Goal: Task Accomplishment & Management: Manage account settings

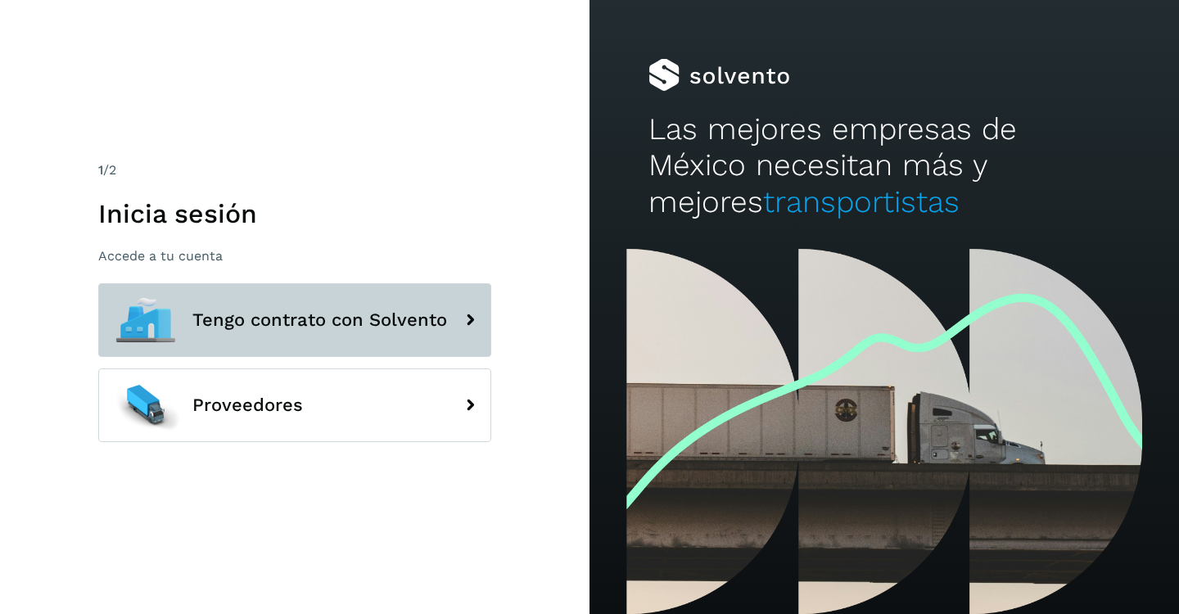
click at [214, 327] on span "Tengo contrato con Solvento" at bounding box center [319, 320] width 255 height 20
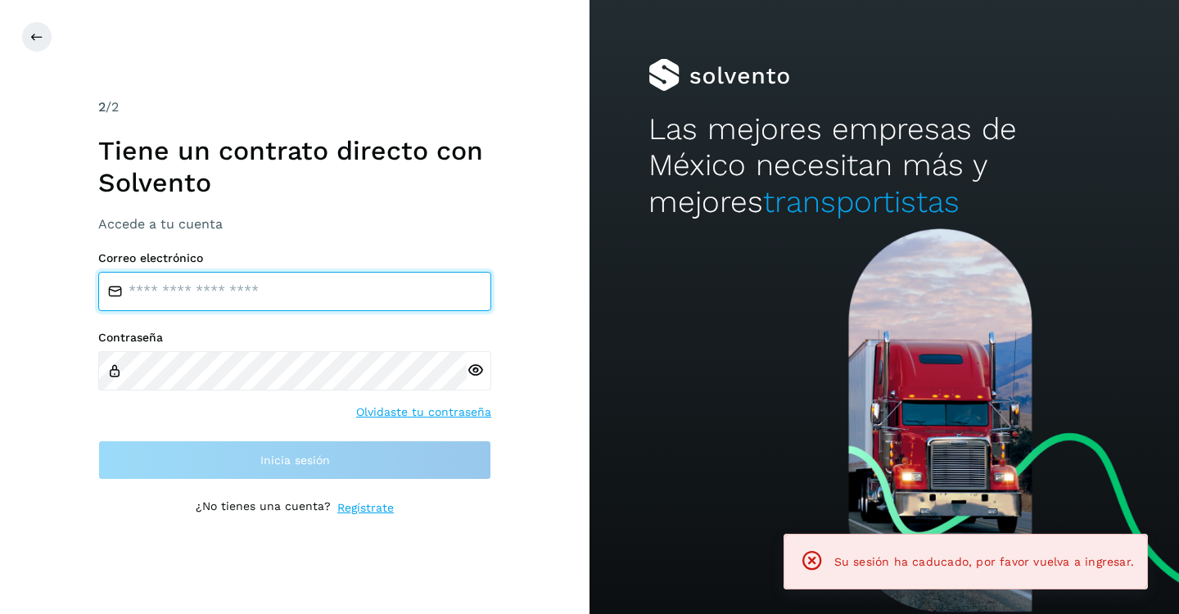
type input "**********"
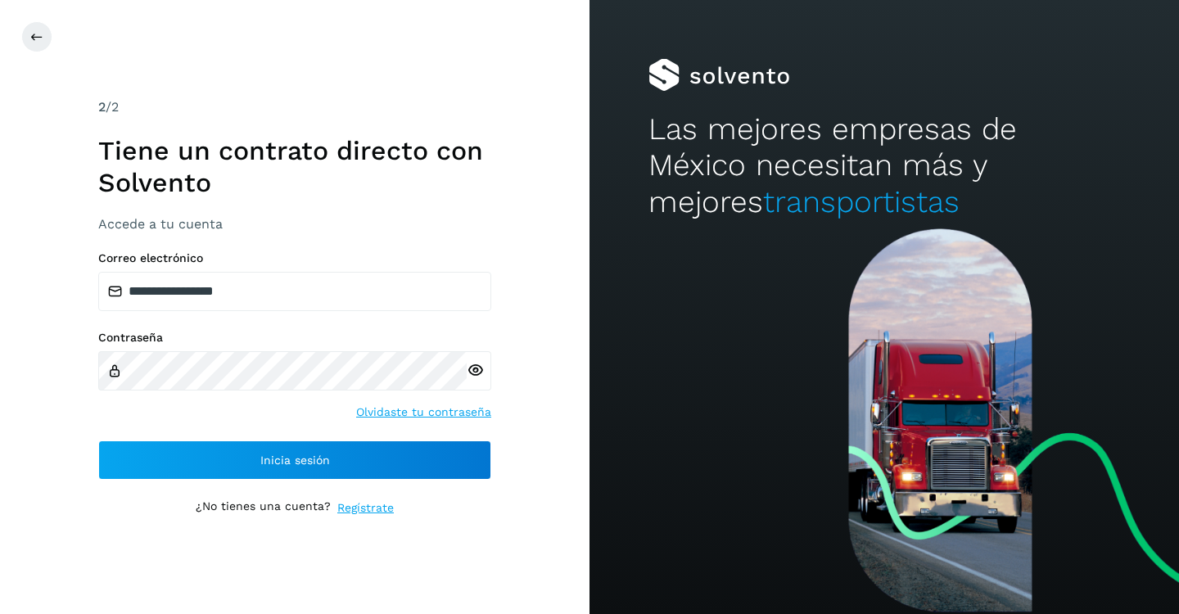
click at [531, 377] on div "**********" at bounding box center [294, 307] width 589 height 614
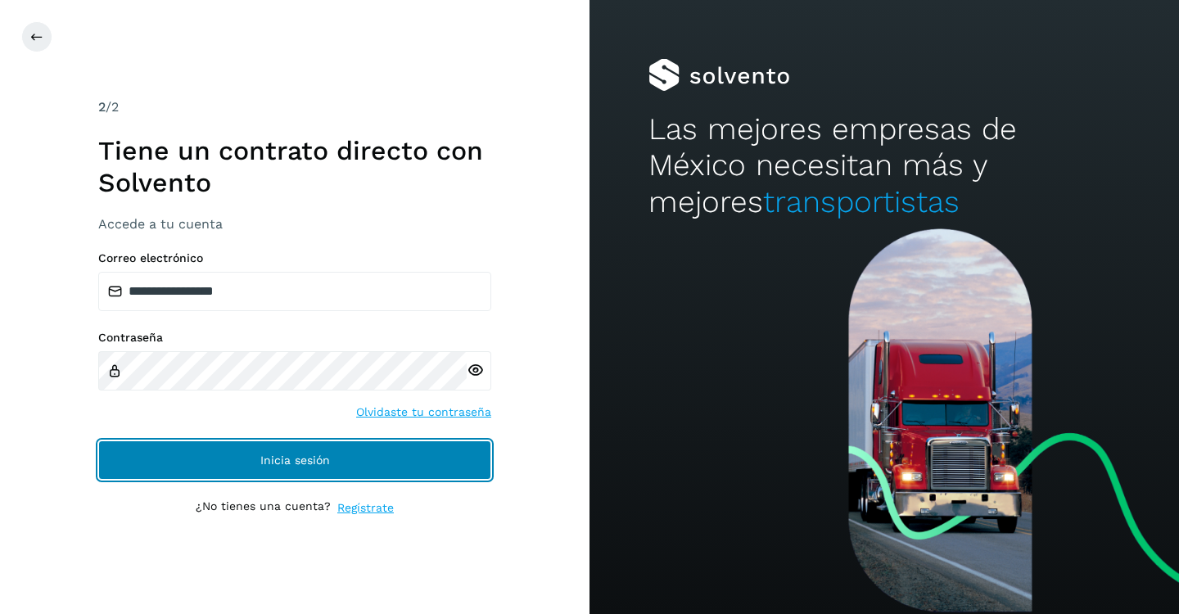
click at [308, 459] on span "Inicia sesión" at bounding box center [295, 459] width 70 height 11
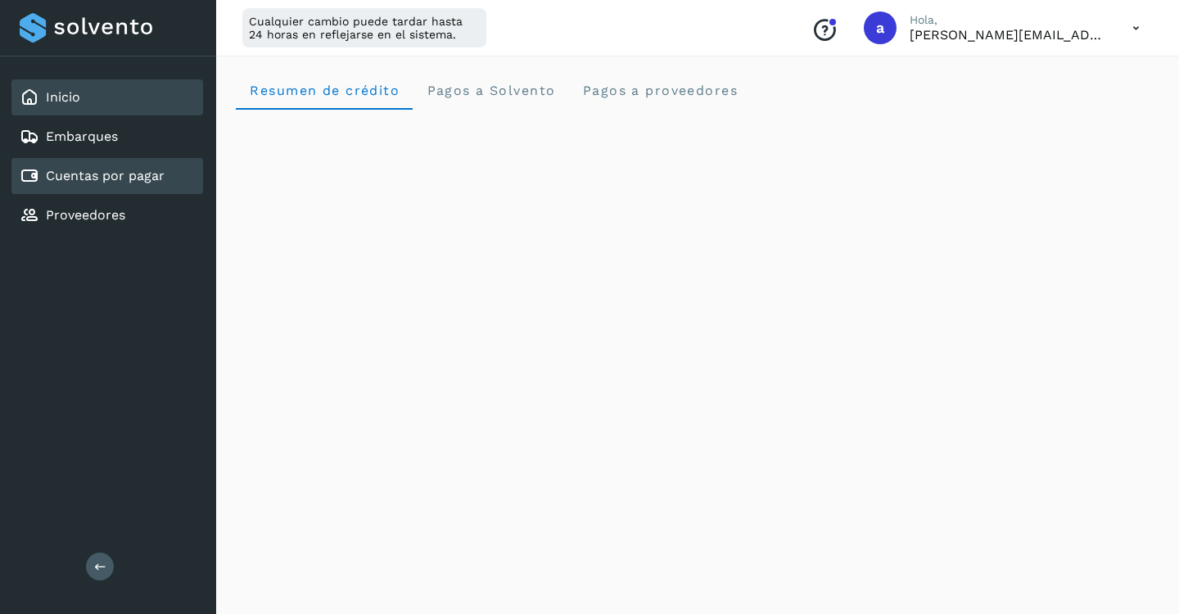
click at [57, 179] on link "Cuentas por pagar" at bounding box center [105, 176] width 119 height 16
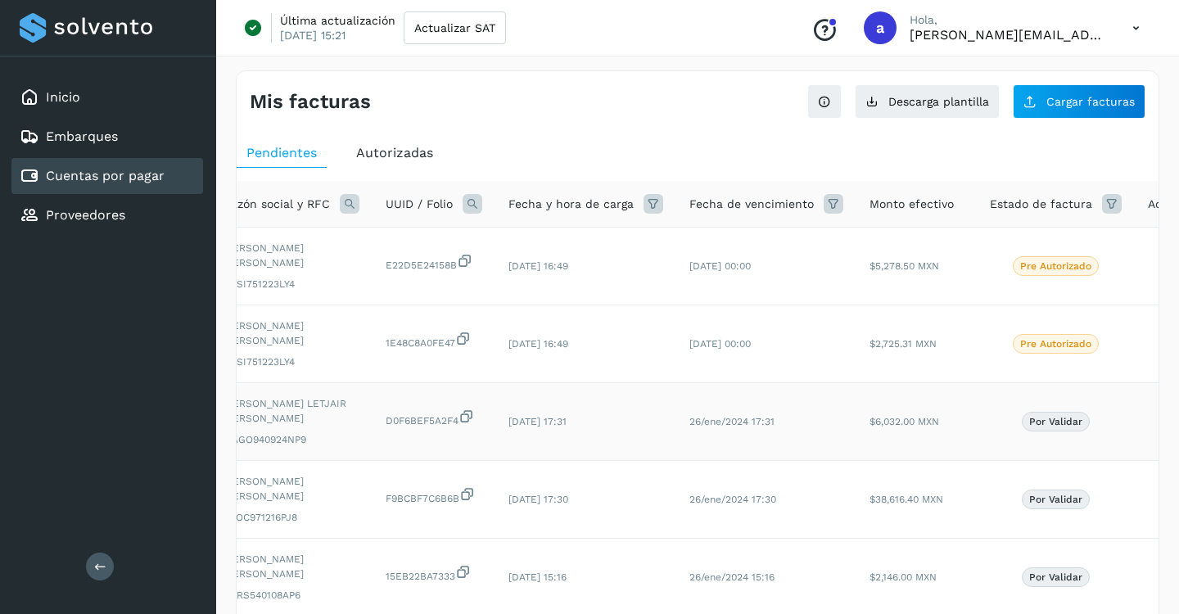
scroll to position [0, 147]
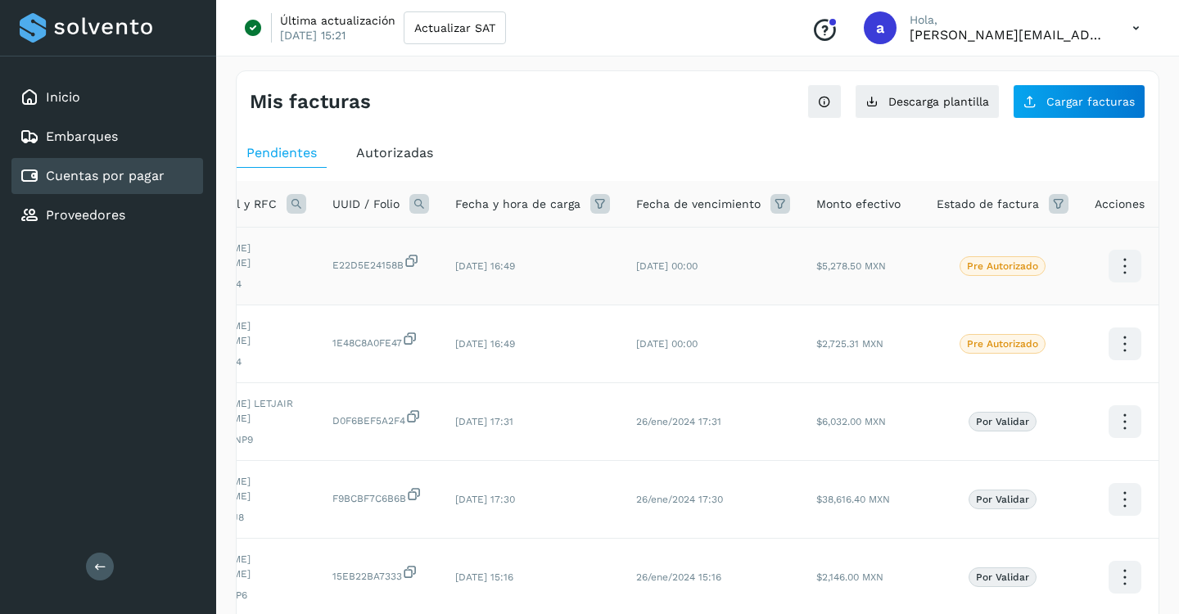
click at [1113, 264] on icon at bounding box center [1124, 266] width 38 height 38
click at [1031, 244] on button "Ver Detalle" at bounding box center [1043, 250] width 195 height 32
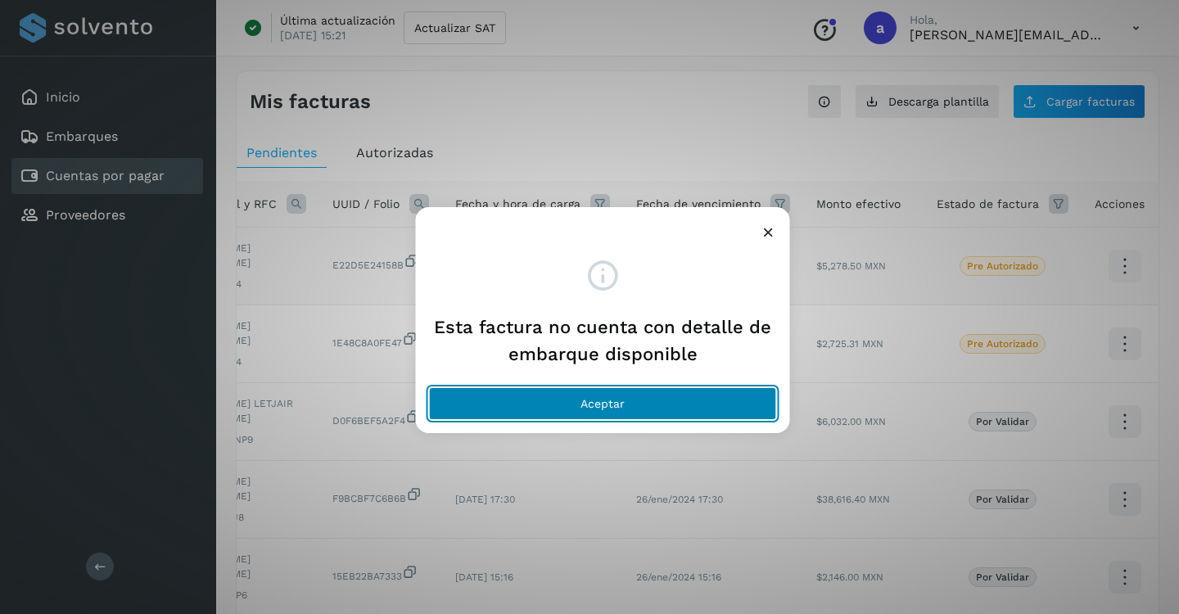
click at [579, 402] on button "Aceptar" at bounding box center [603, 403] width 348 height 33
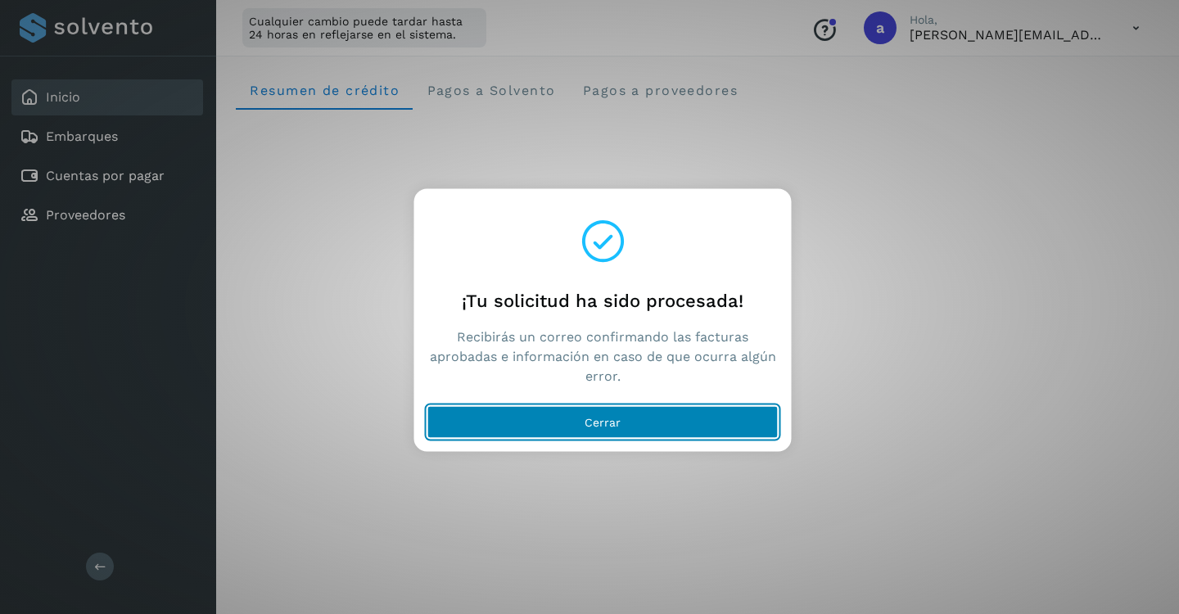
click at [615, 422] on span "Cerrar" at bounding box center [603, 422] width 36 height 11
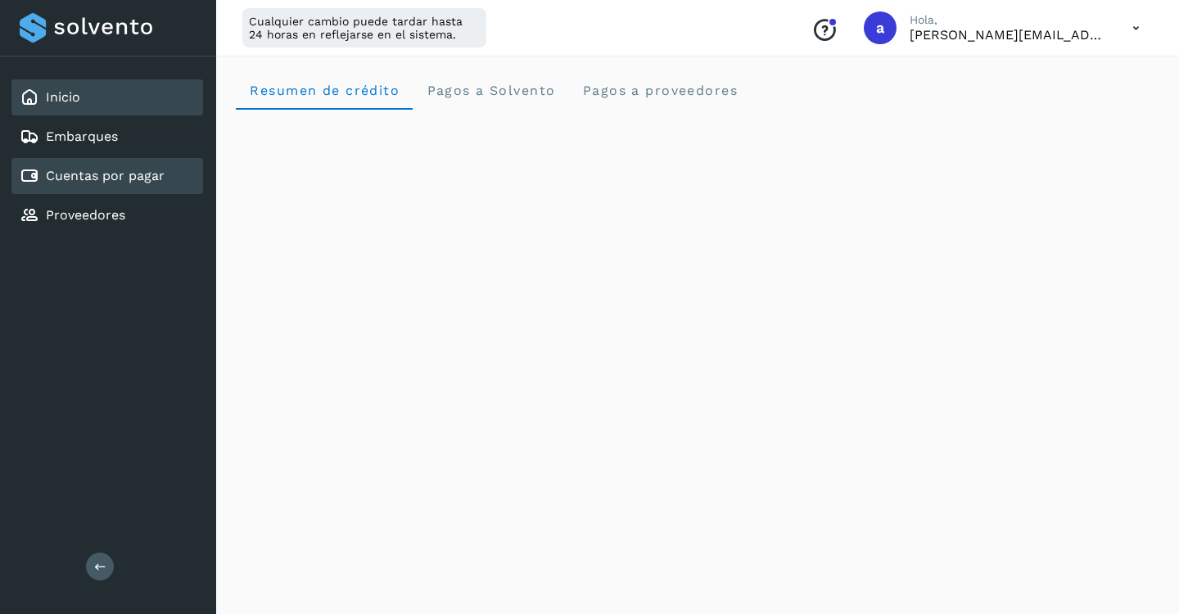
click at [116, 181] on link "Cuentas por pagar" at bounding box center [105, 176] width 119 height 16
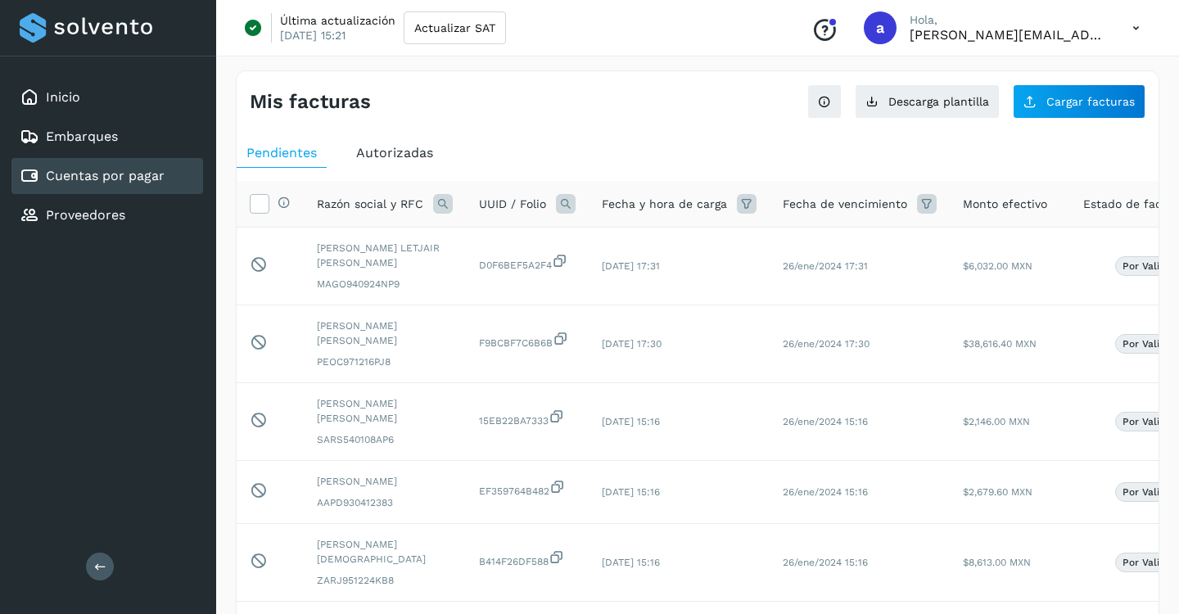
click at [361, 156] on span "Autorizadas" at bounding box center [394, 153] width 77 height 16
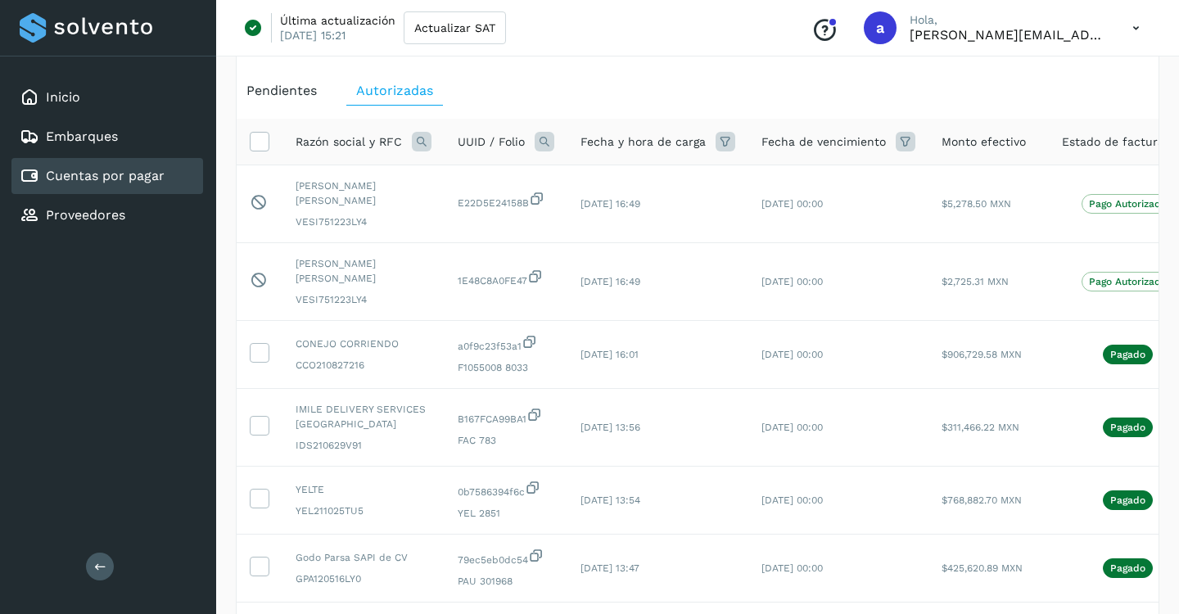
scroll to position [63, 0]
click at [529, 337] on icon at bounding box center [530, 340] width 16 height 17
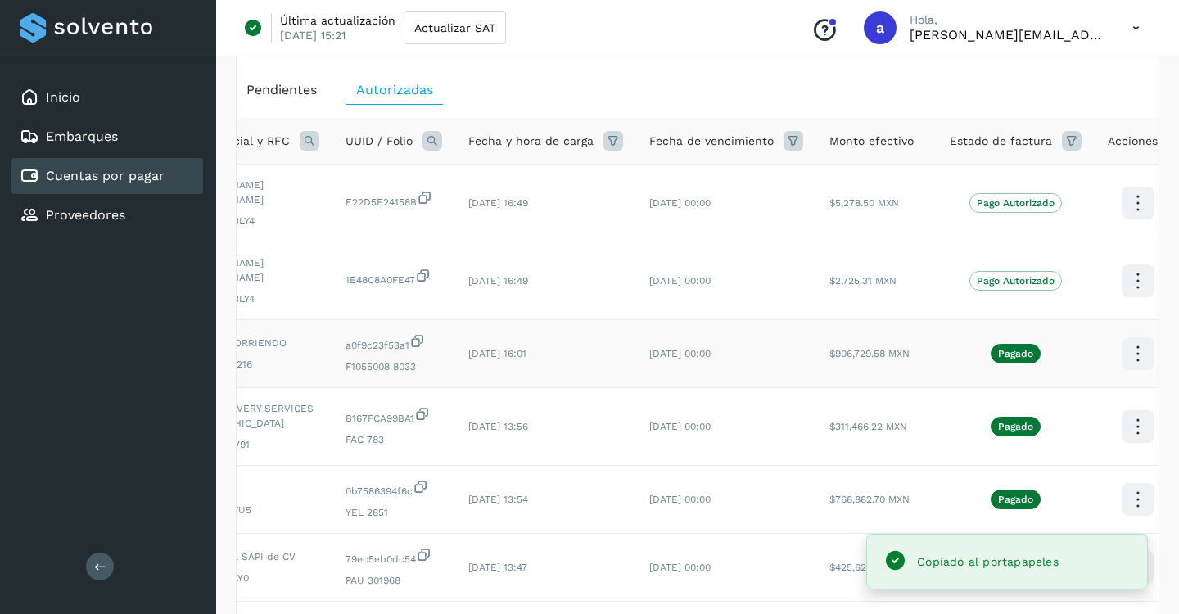
scroll to position [0, 125]
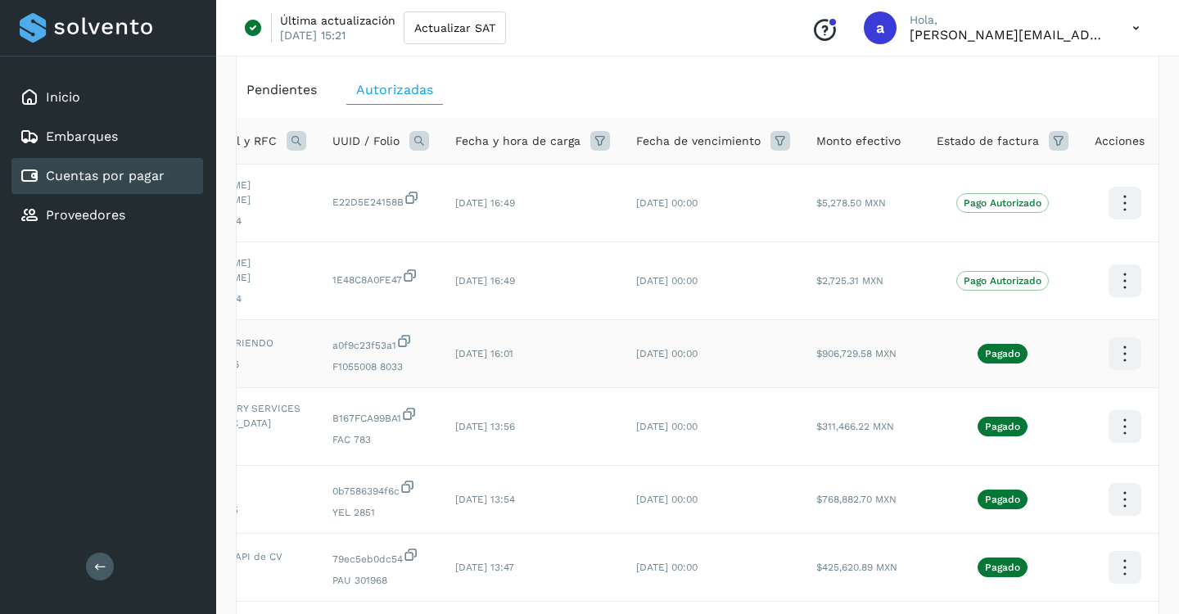
click at [1118, 347] on icon at bounding box center [1124, 354] width 38 height 38
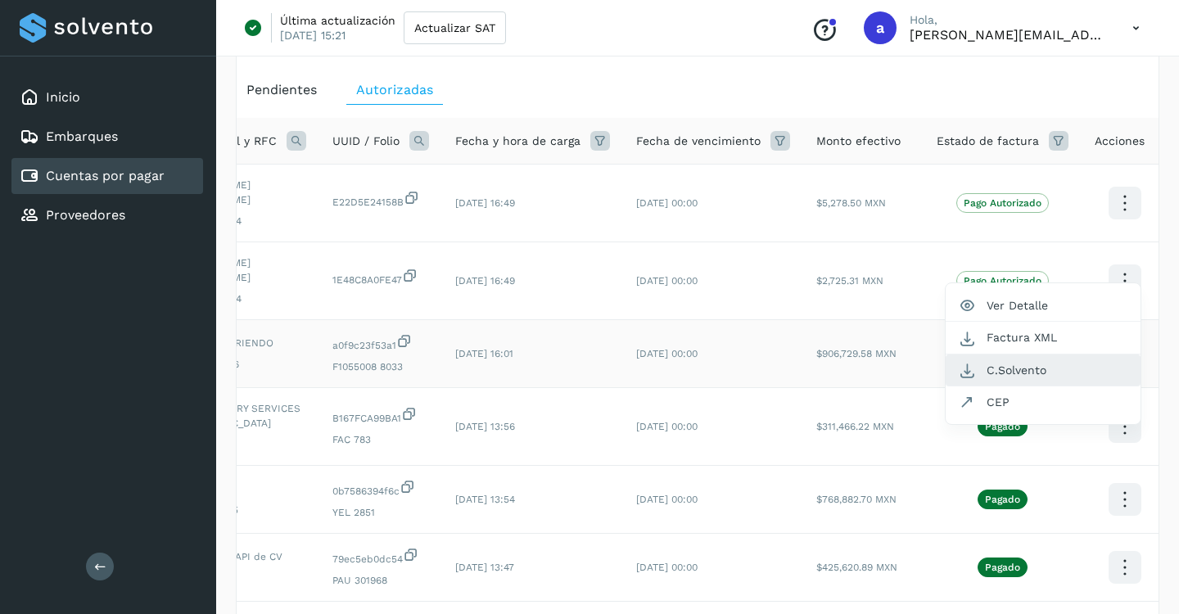
click at [1038, 364] on button "C.Solvento" at bounding box center [1043, 371] width 195 height 32
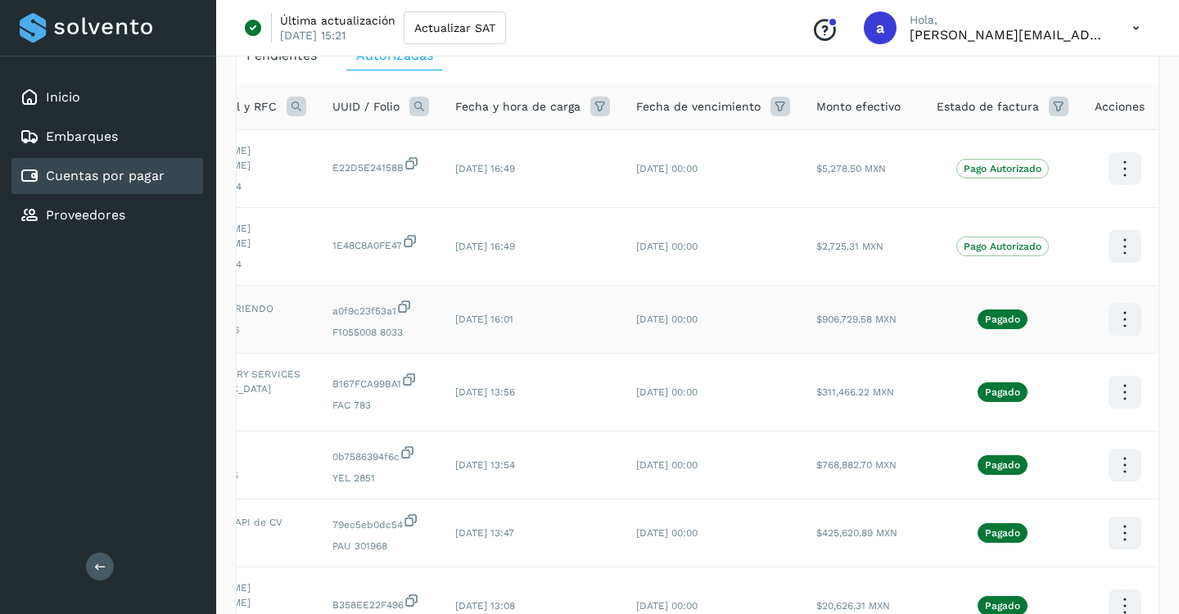
scroll to position [0, 0]
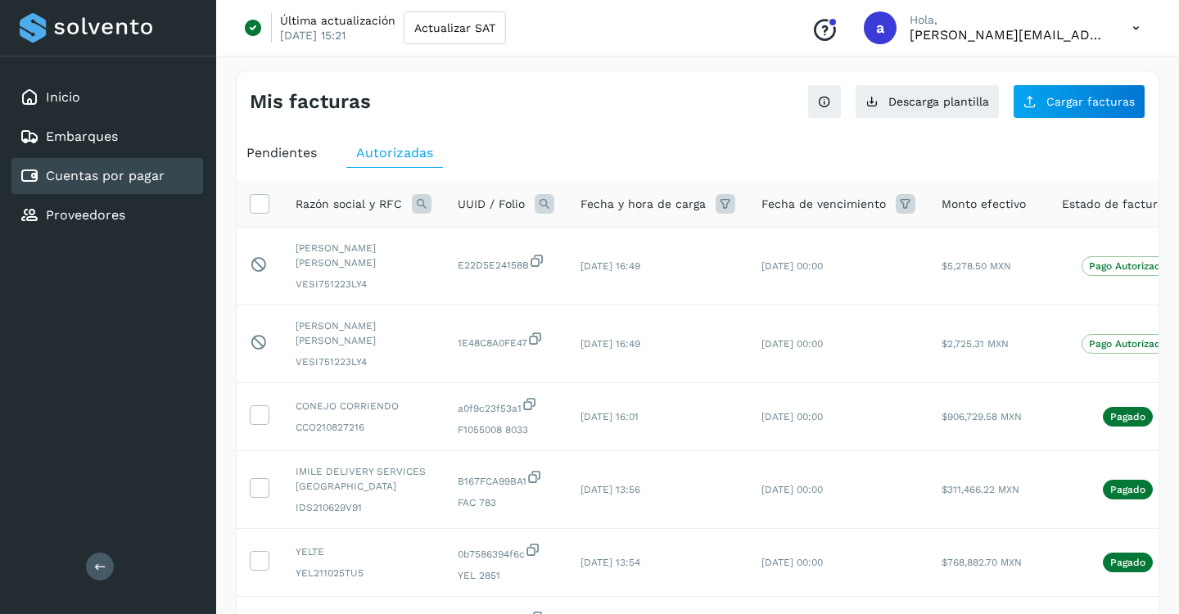
click at [291, 156] on span "Pendientes" at bounding box center [281, 153] width 70 height 16
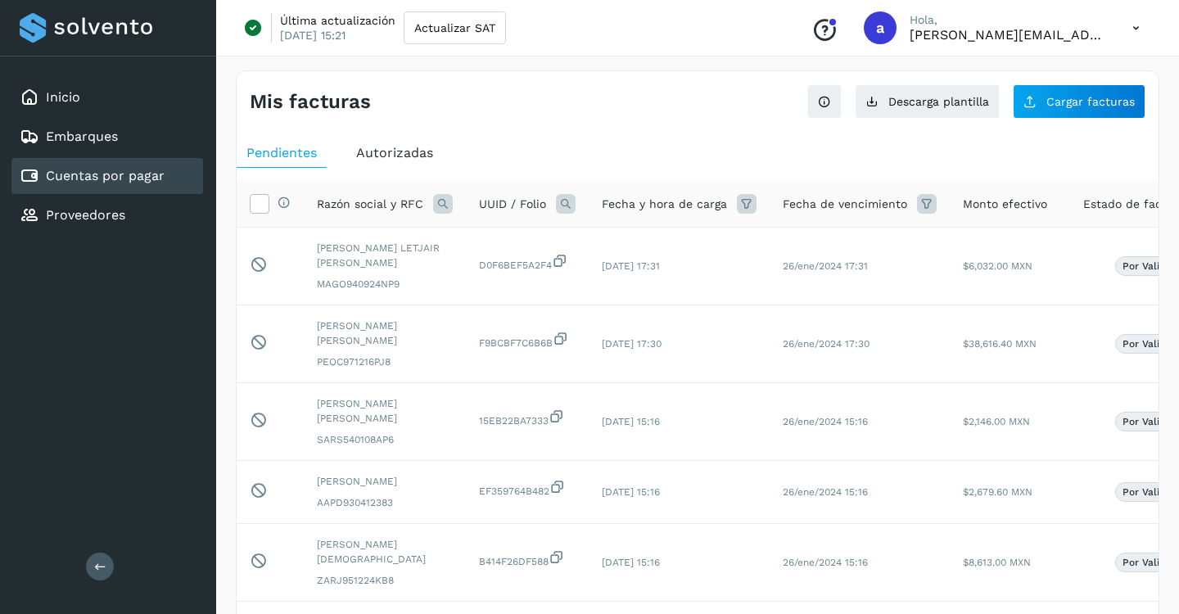
click at [372, 151] on span "Autorizadas" at bounding box center [394, 153] width 77 height 16
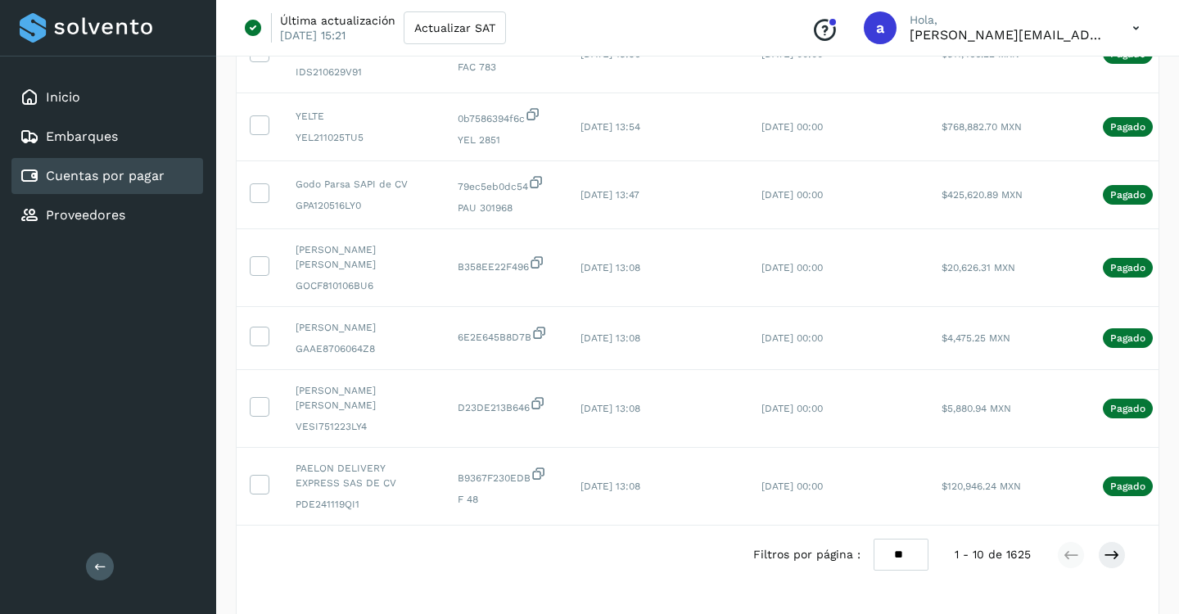
scroll to position [486, 0]
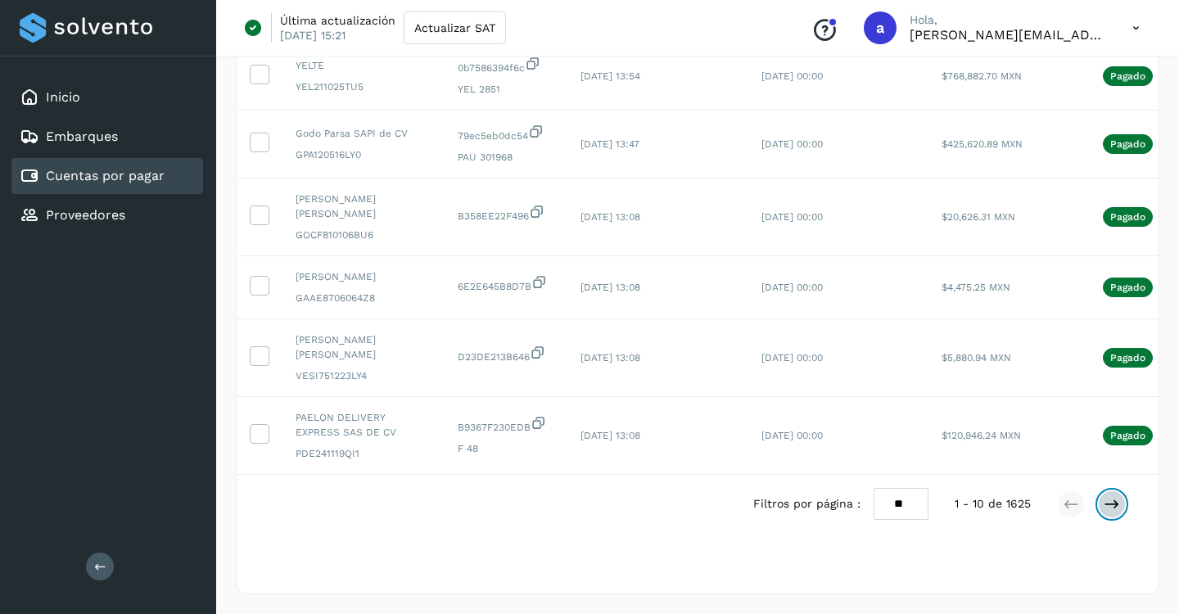
click at [1107, 500] on icon at bounding box center [1112, 504] width 16 height 16
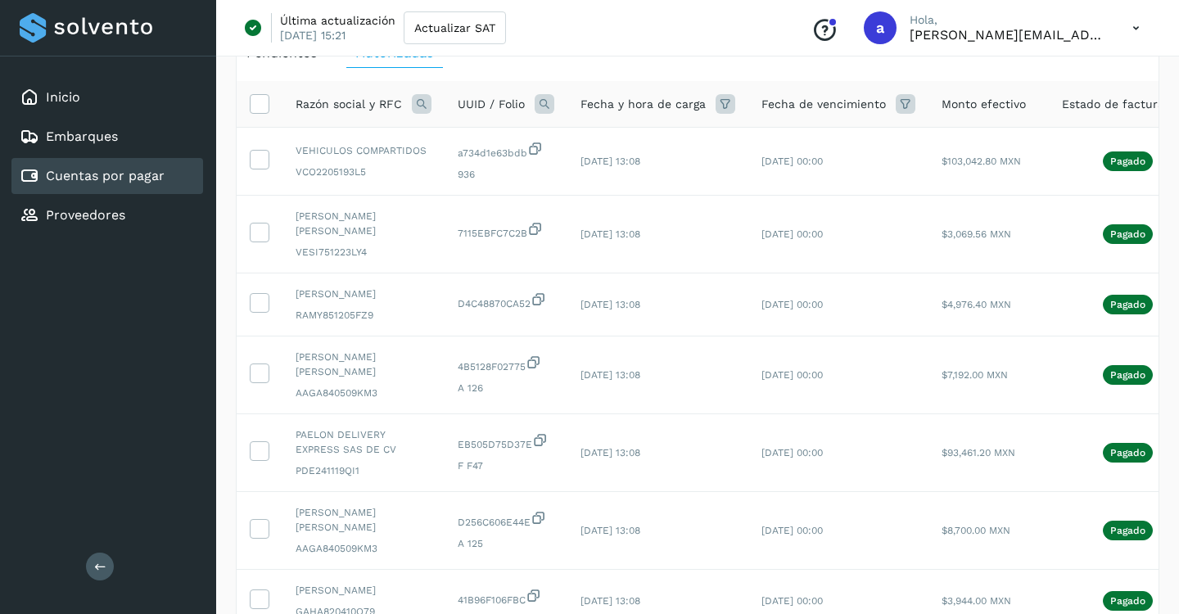
scroll to position [462, 0]
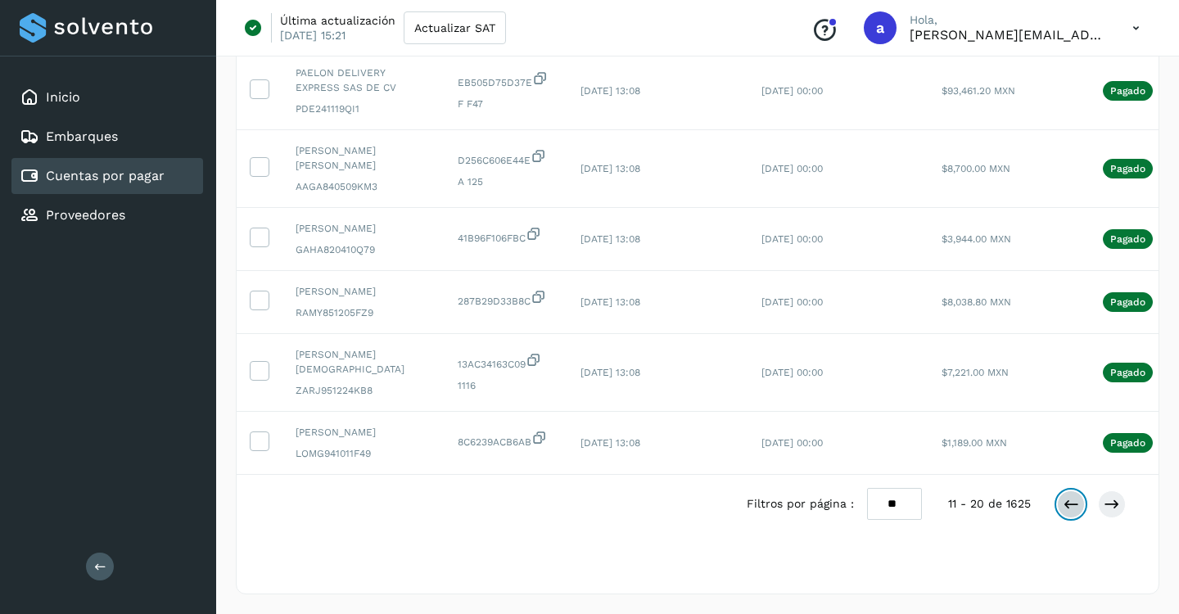
click at [1070, 500] on icon at bounding box center [1071, 504] width 16 height 16
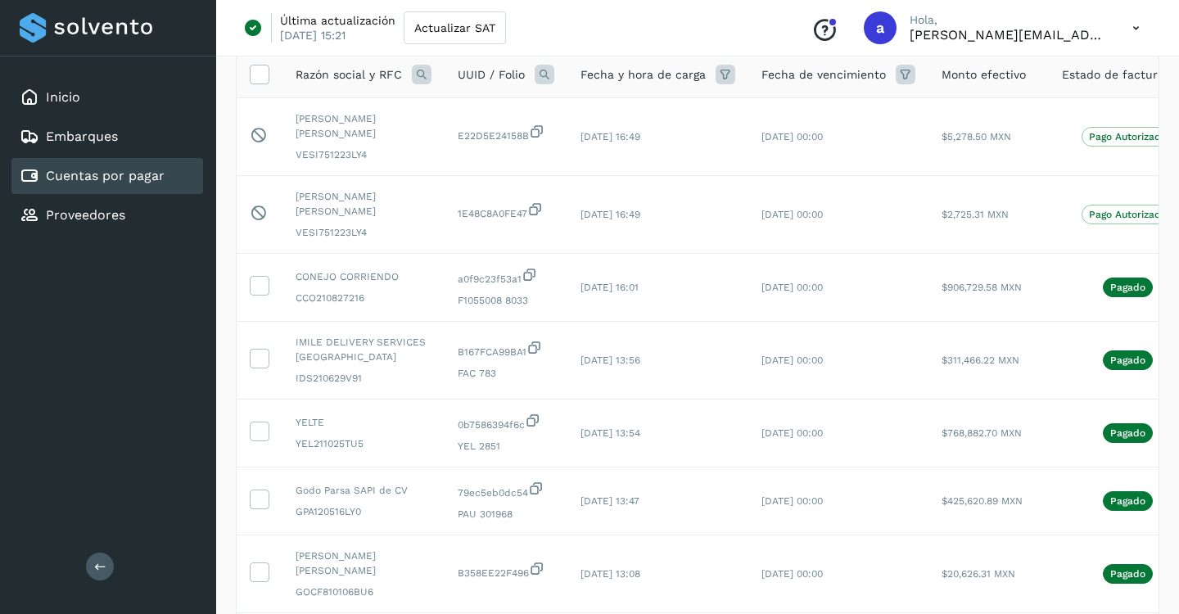
scroll to position [0, 0]
